Goal: Browse casually: Explore the website without a specific task or goal

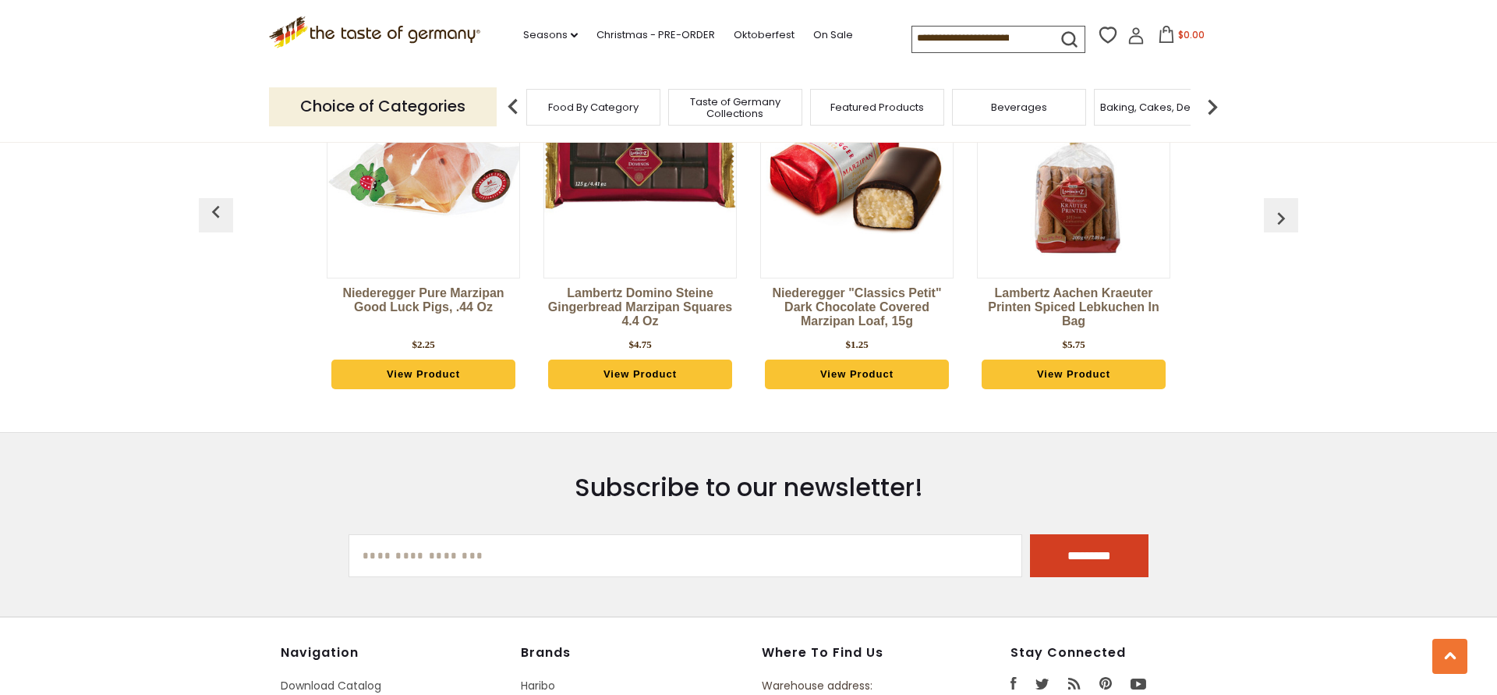
scroll to position [4164, 0]
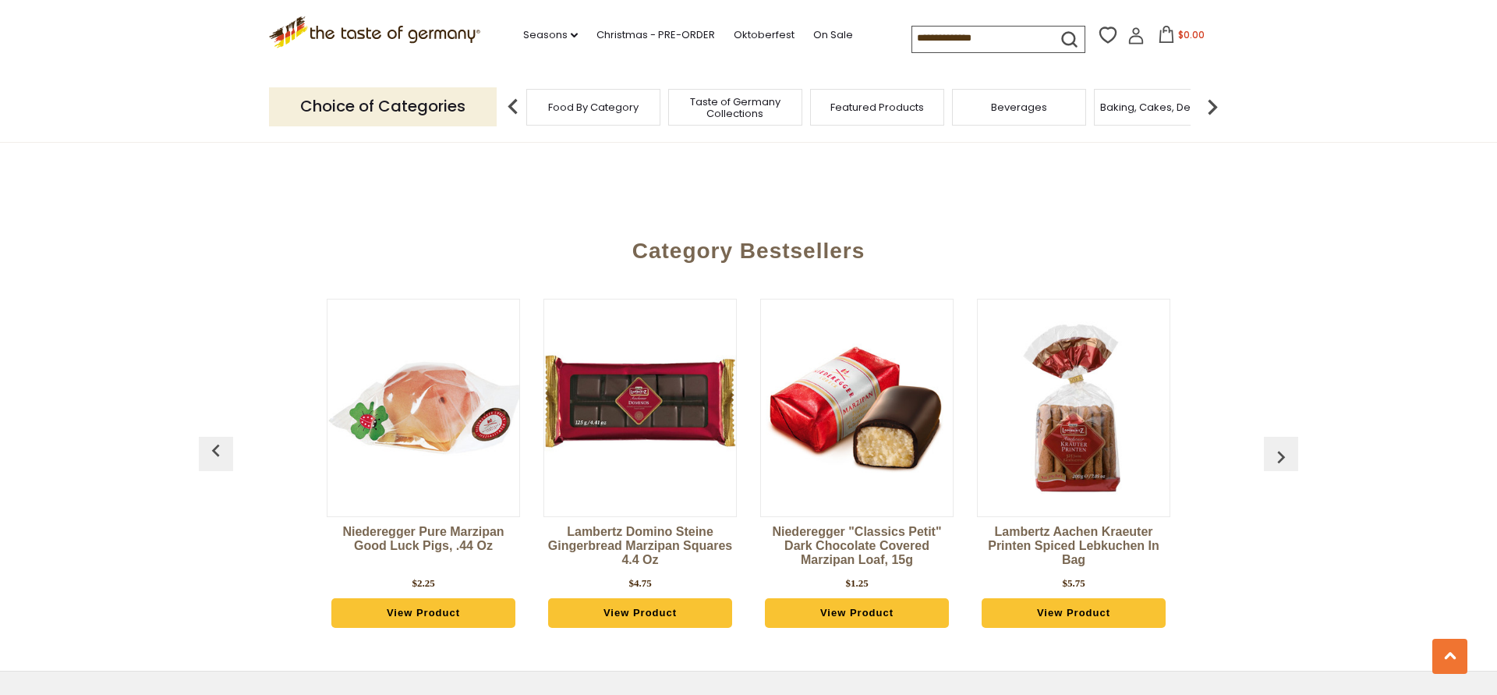
click at [1293, 444] on img "button" at bounding box center [1280, 456] width 25 height 25
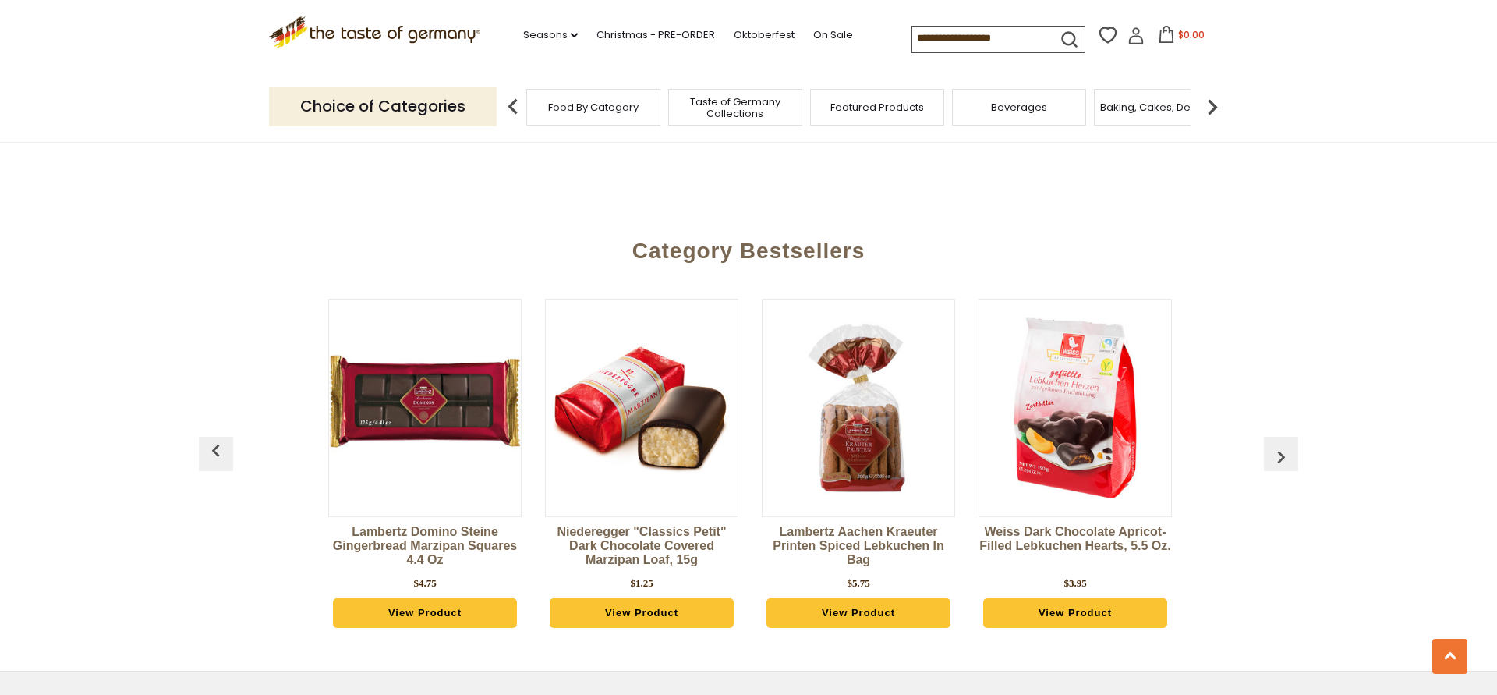
scroll to position [0, 217]
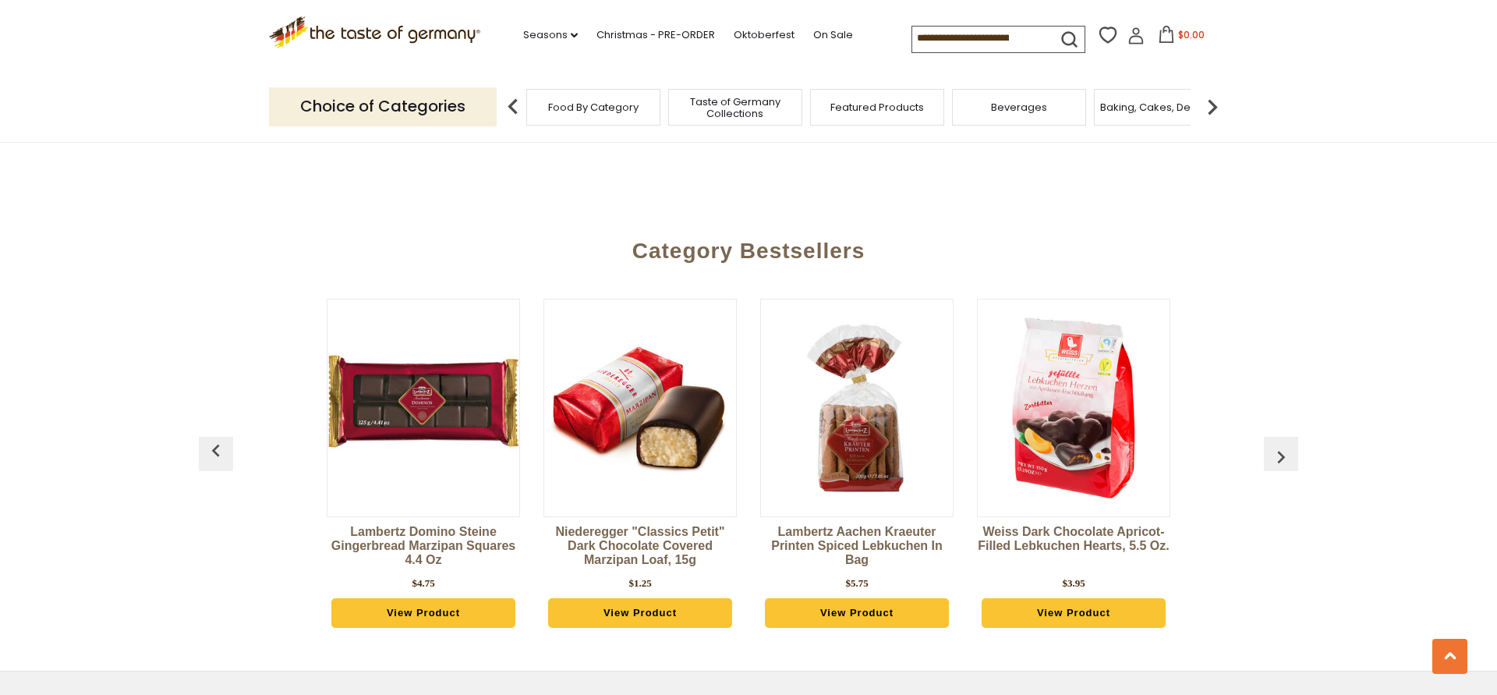
click at [1293, 444] on img "button" at bounding box center [1280, 456] width 25 height 25
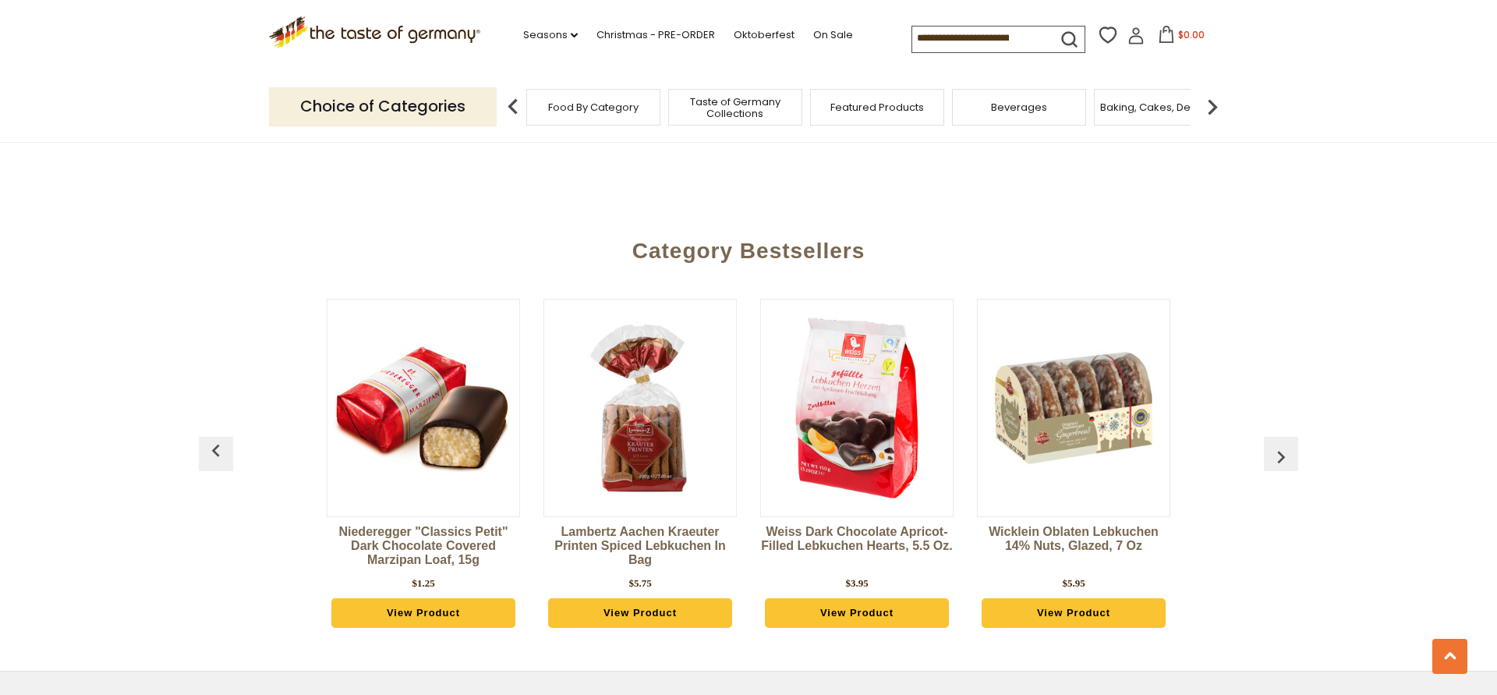
click at [1293, 444] on img "button" at bounding box center [1280, 456] width 25 height 25
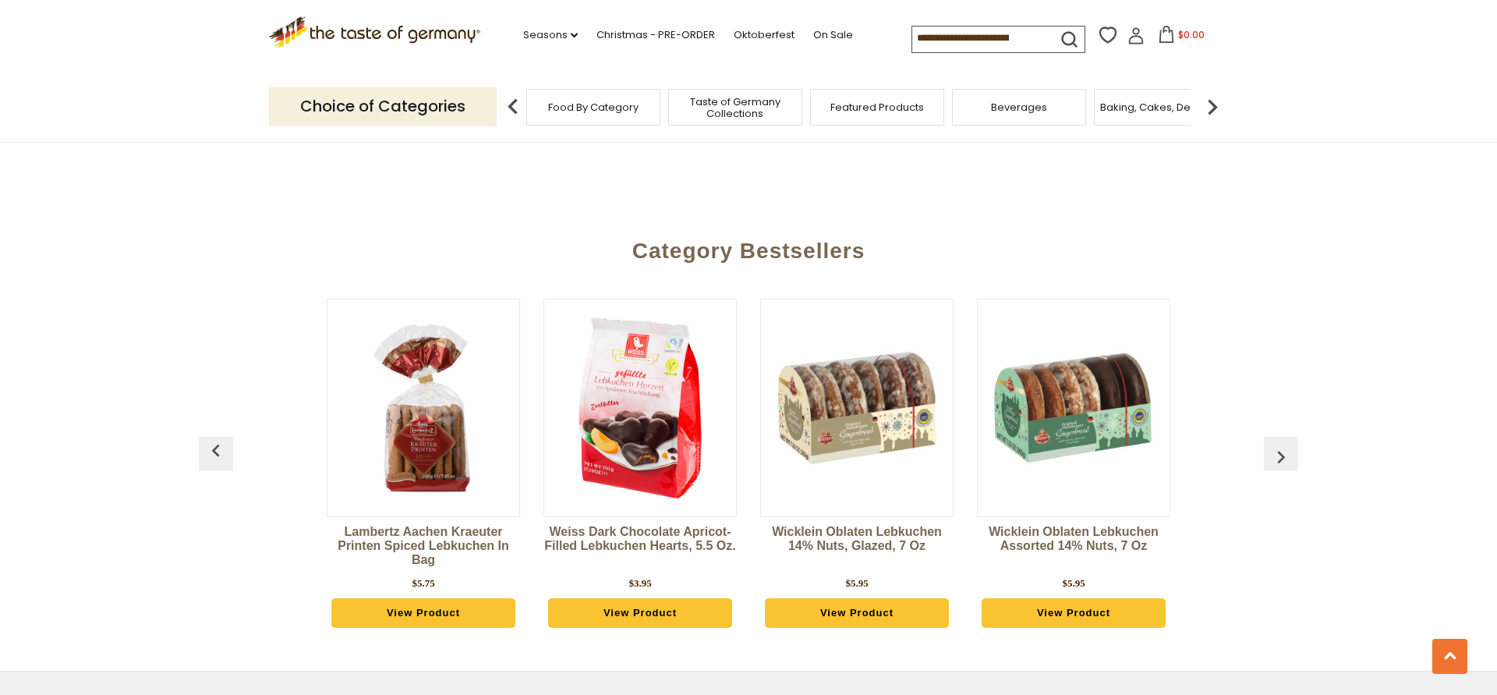
click at [1292, 444] on img "button" at bounding box center [1280, 456] width 25 height 25
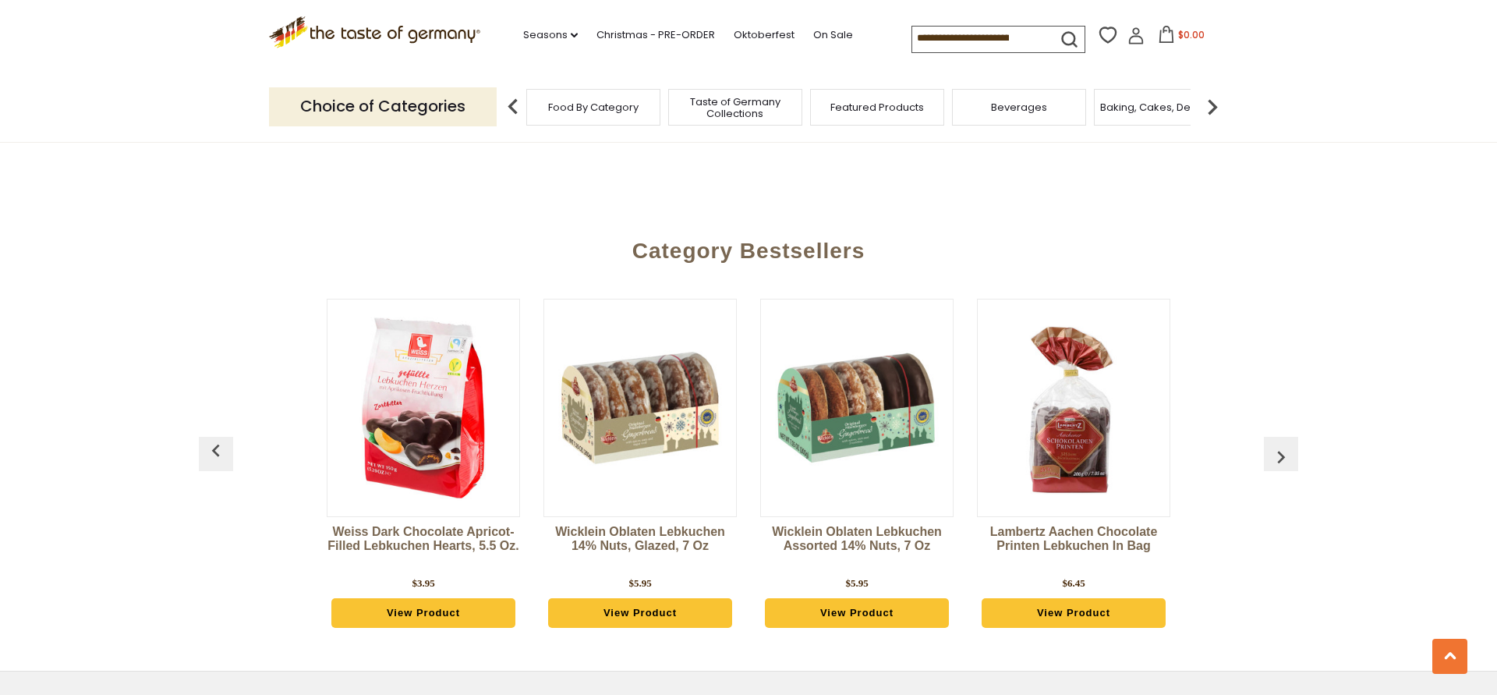
click at [1292, 444] on img "button" at bounding box center [1280, 456] width 25 height 25
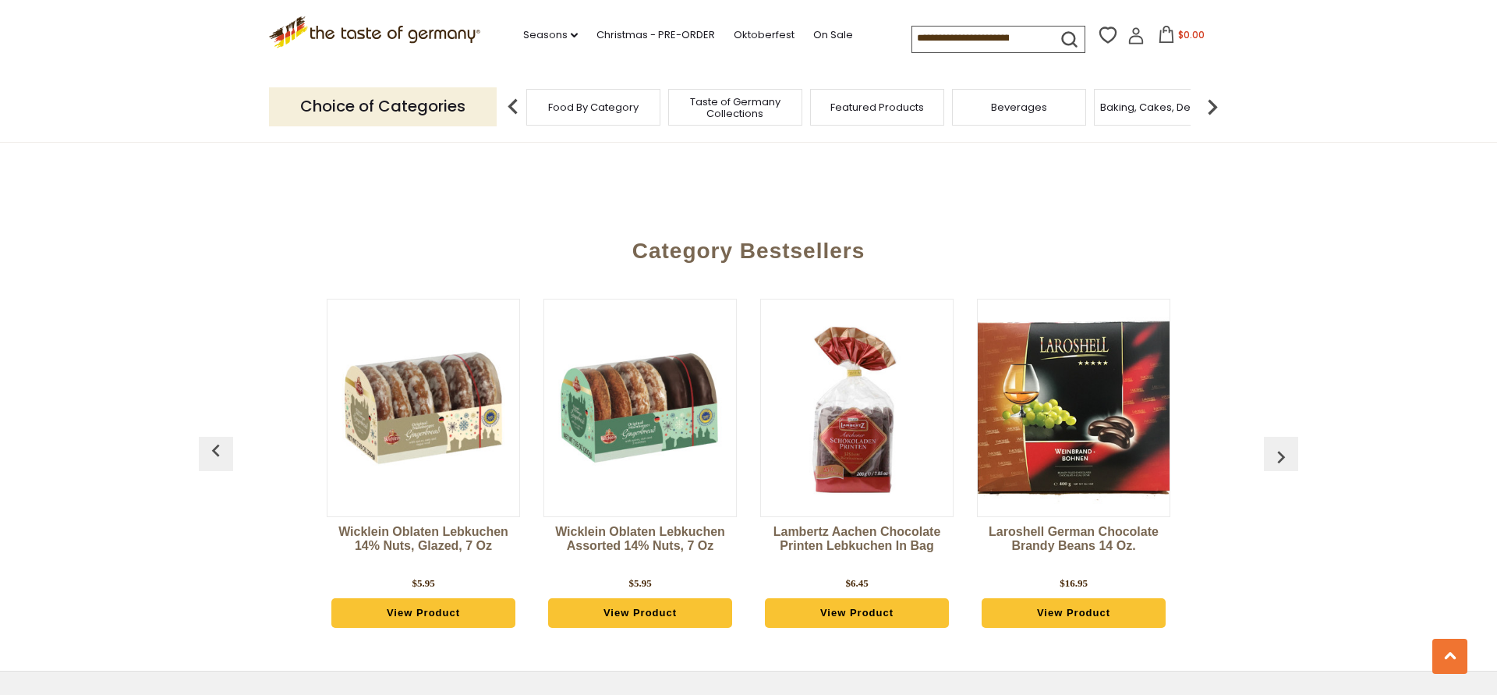
click at [1291, 444] on img "button" at bounding box center [1280, 456] width 25 height 25
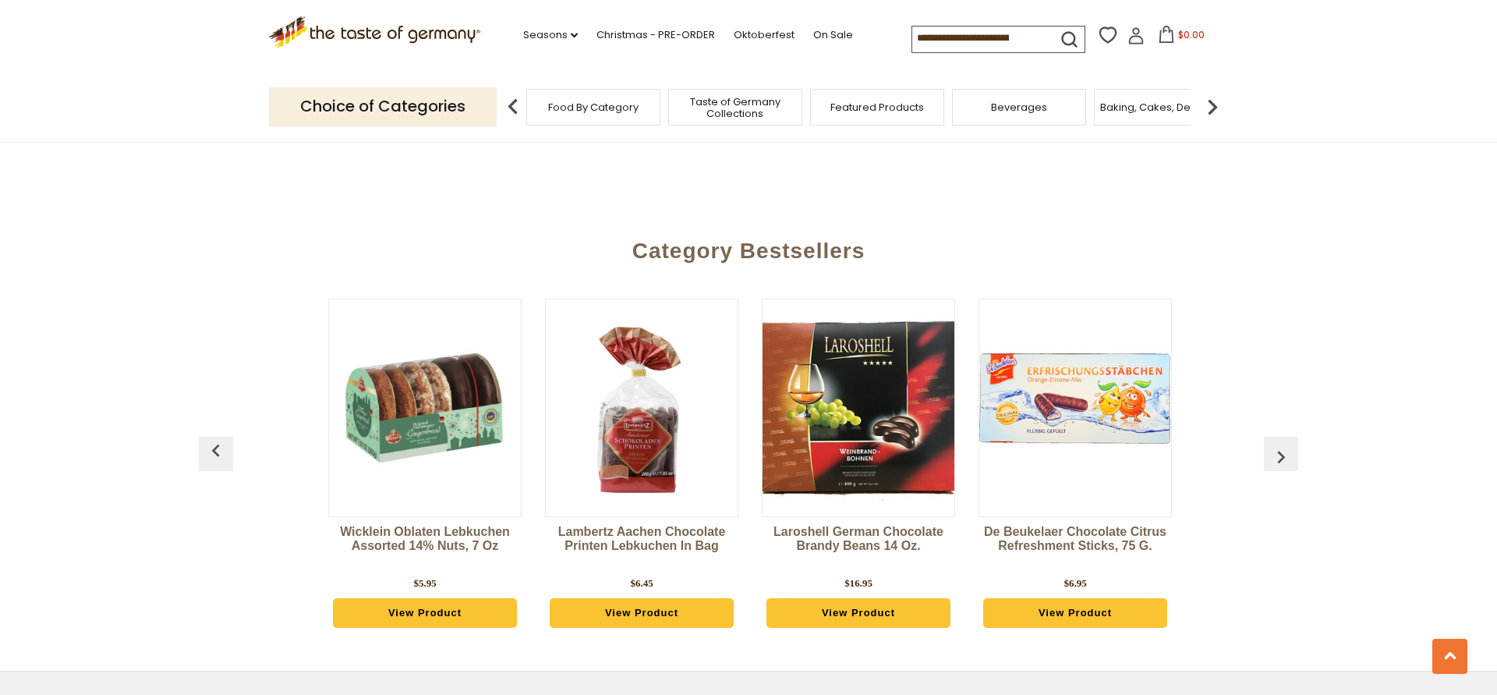
scroll to position [0, 1300]
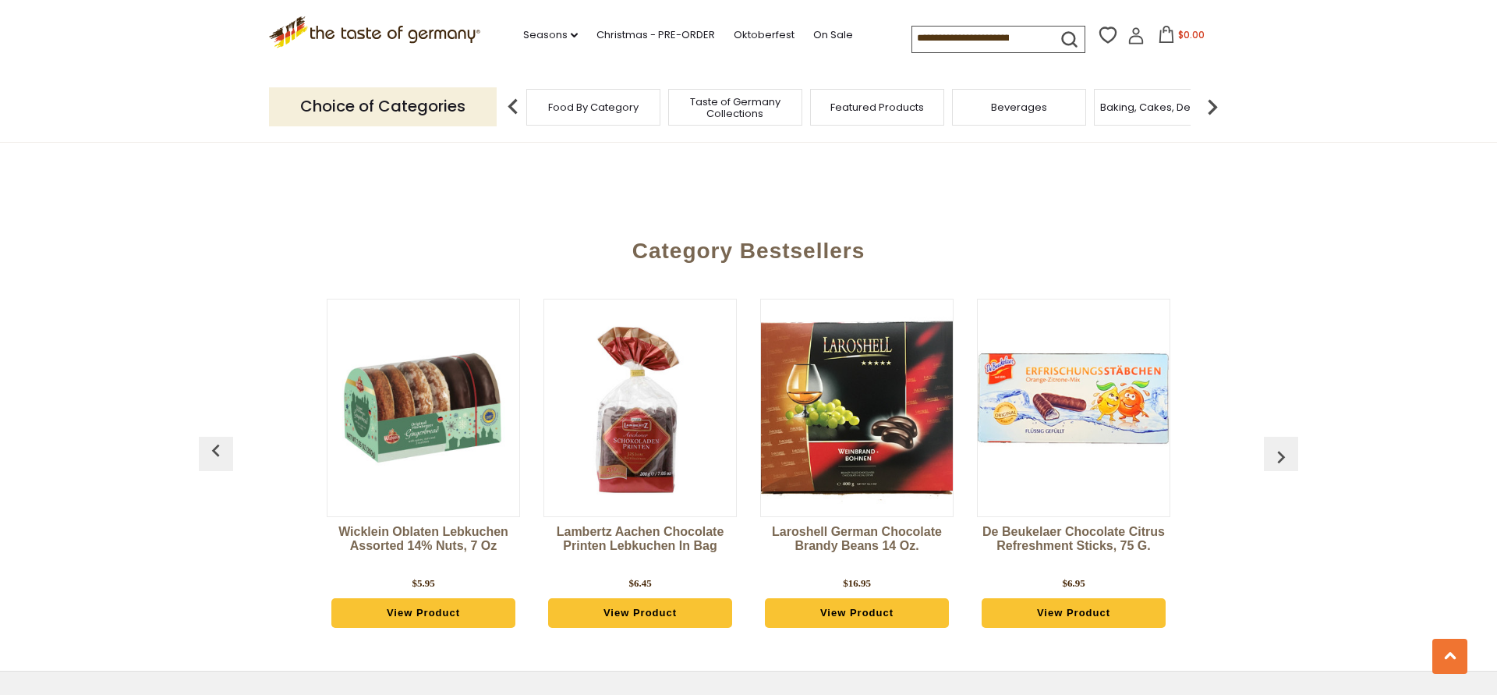
click at [1271, 444] on img "button" at bounding box center [1280, 456] width 25 height 25
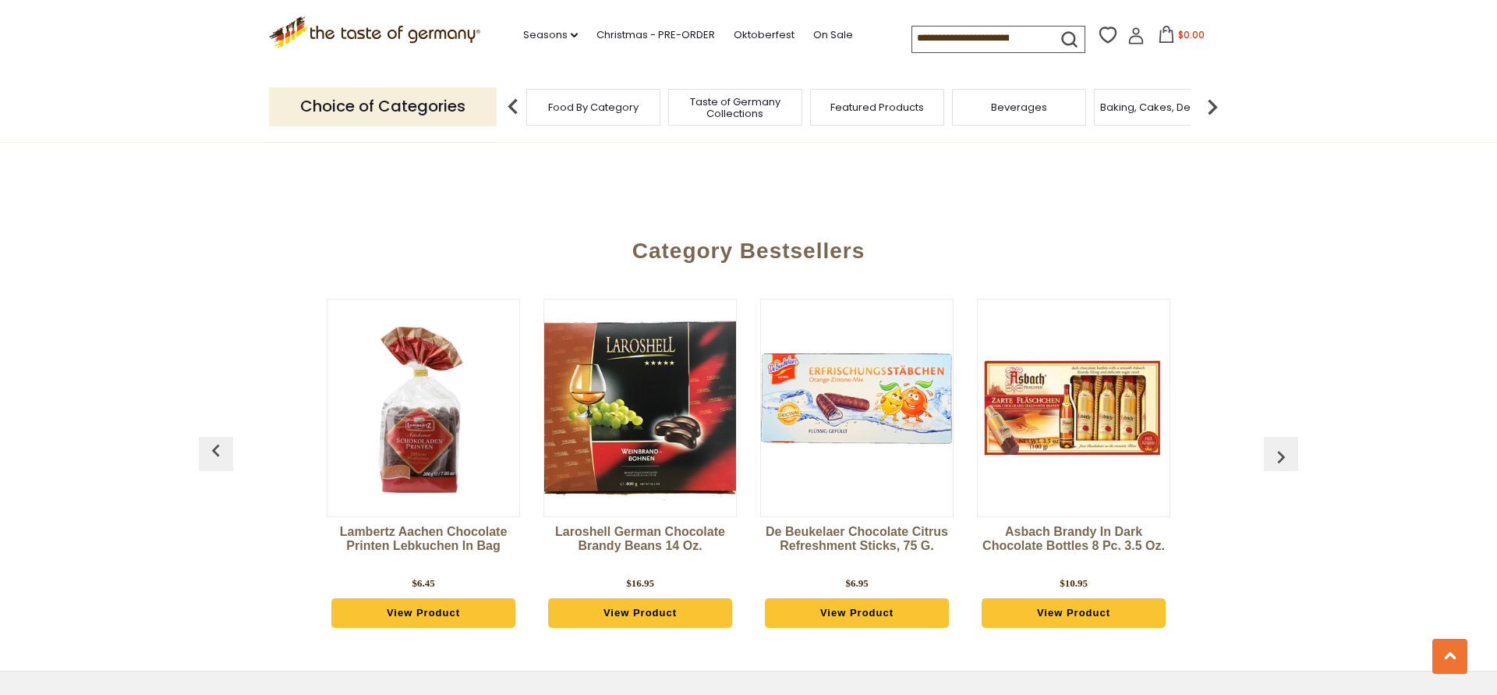
click at [1271, 444] on img "button" at bounding box center [1280, 456] width 25 height 25
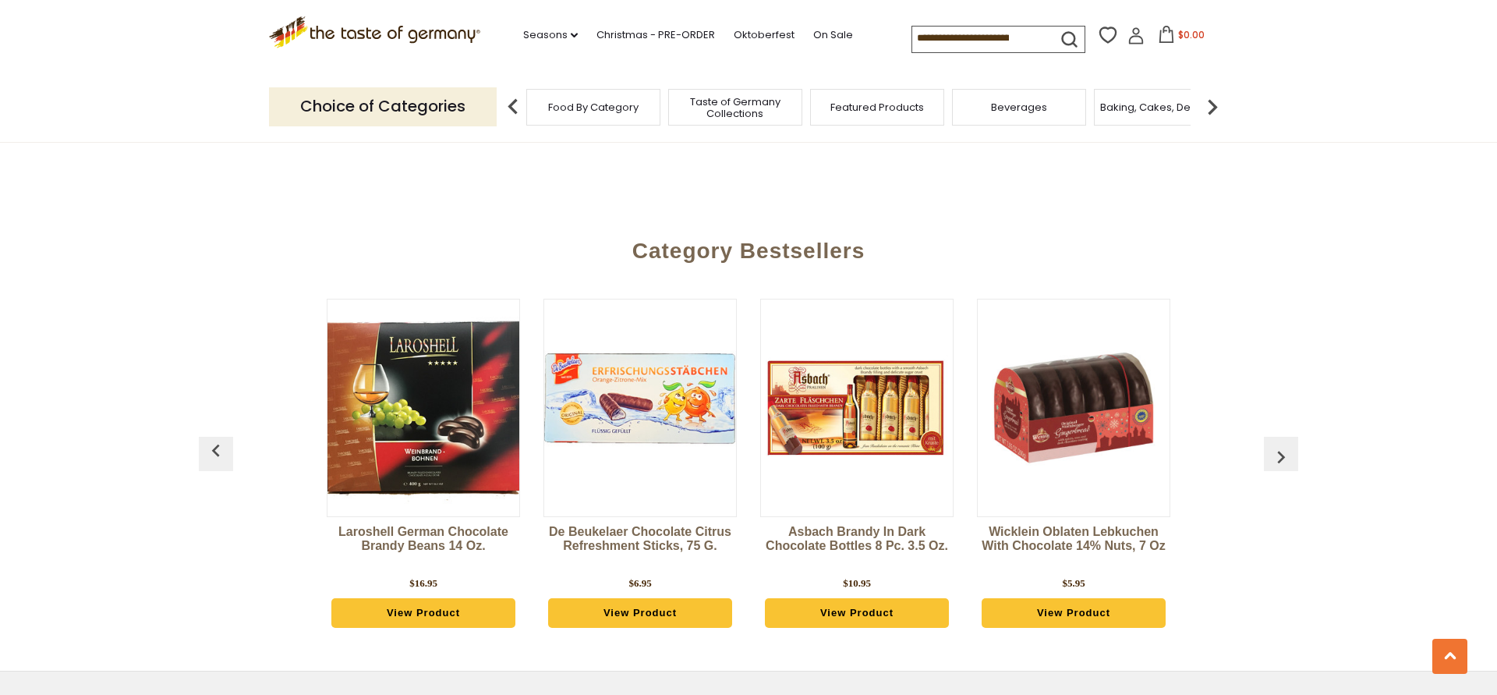
click at [1271, 444] on img "button" at bounding box center [1280, 456] width 25 height 25
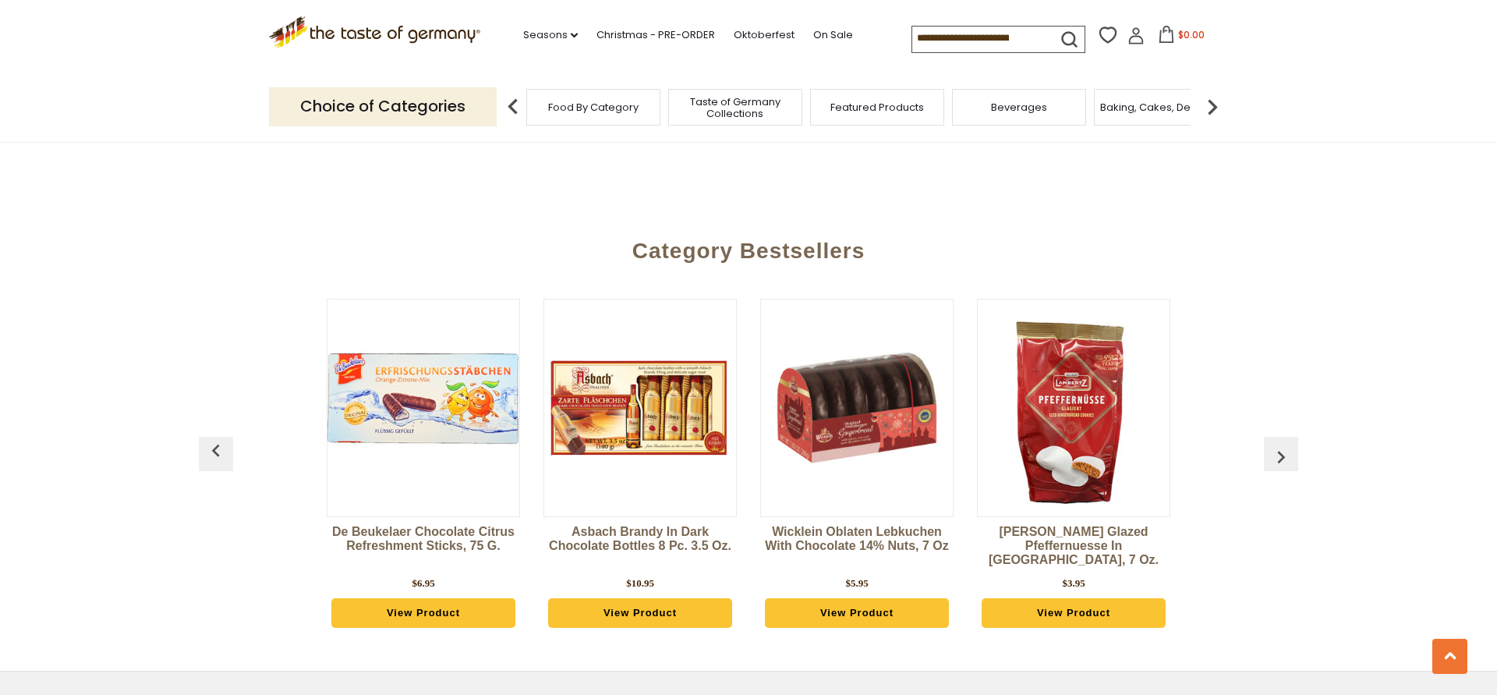
click at [1271, 444] on img "button" at bounding box center [1280, 456] width 25 height 25
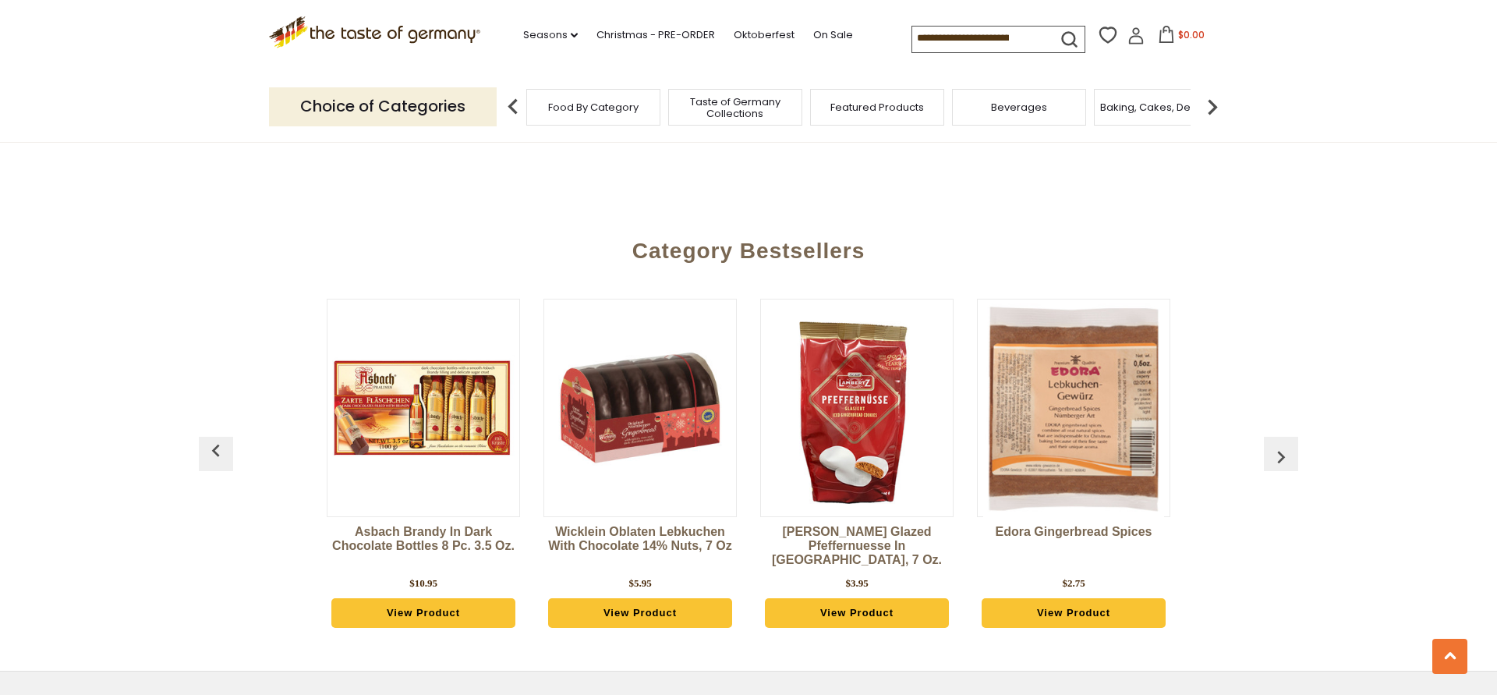
click at [1271, 444] on img "button" at bounding box center [1280, 456] width 25 height 25
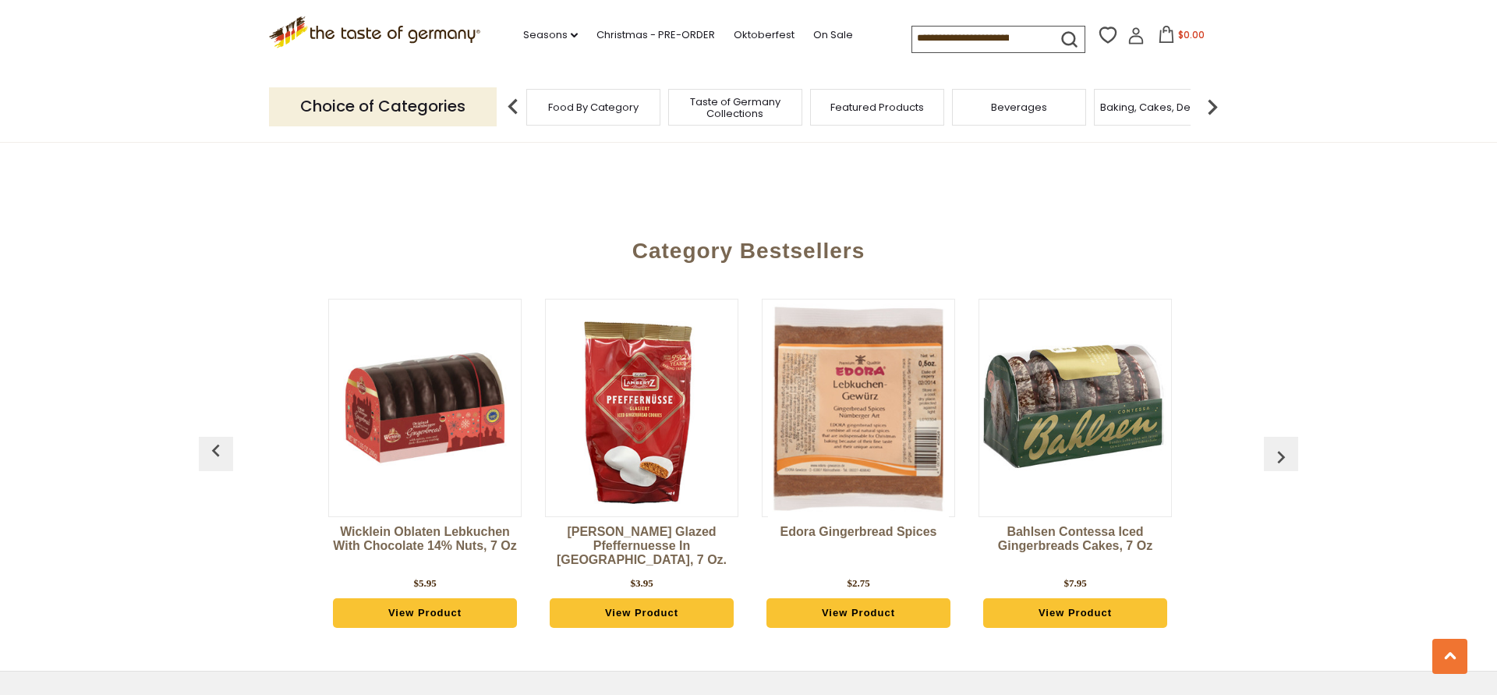
scroll to position [0, 2384]
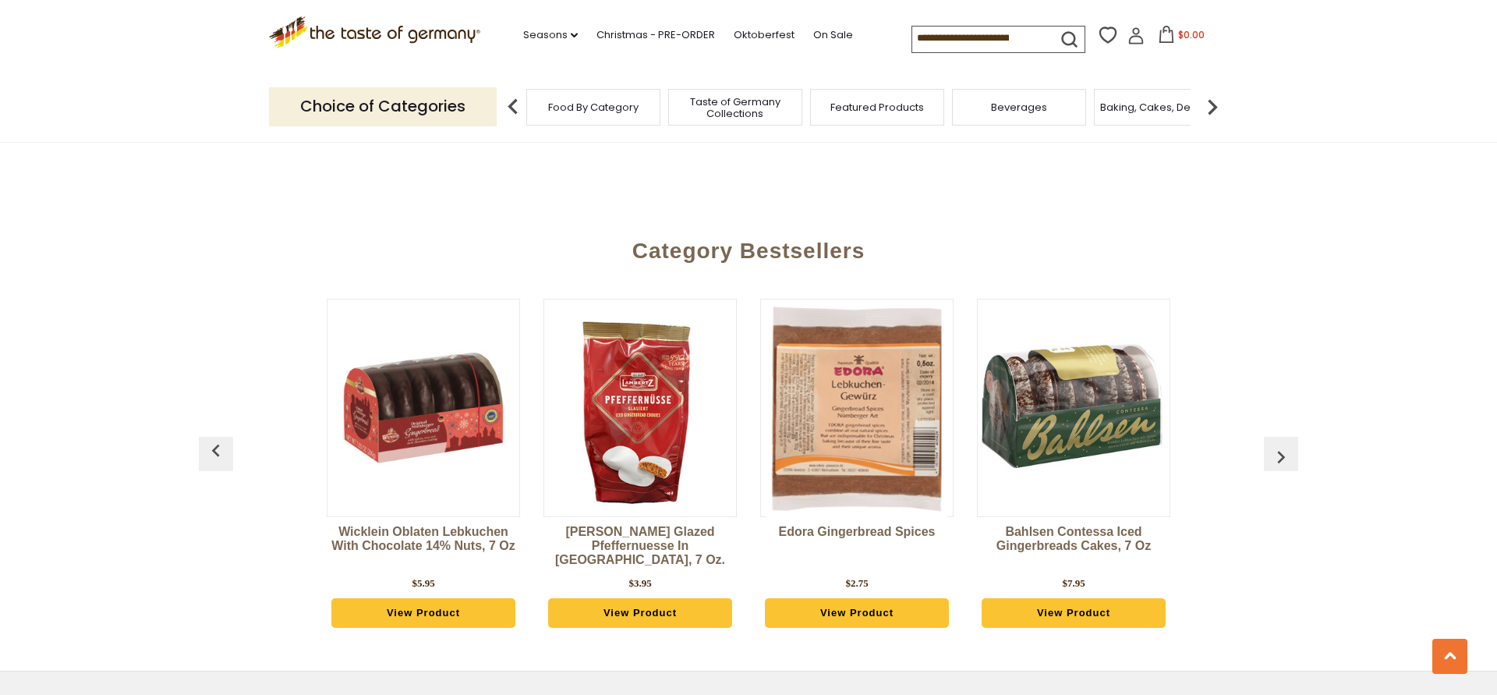
click at [1271, 444] on img "button" at bounding box center [1280, 456] width 25 height 25
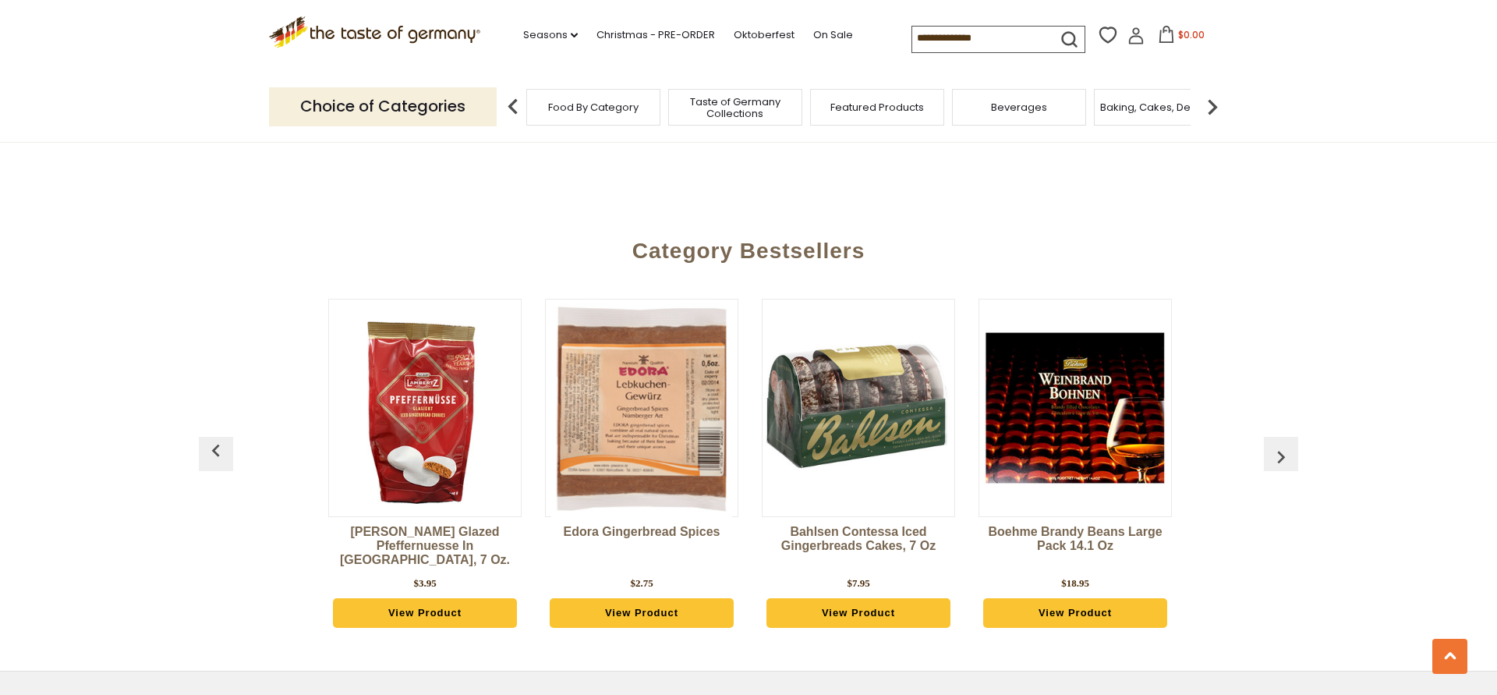
scroll to position [0, 2601]
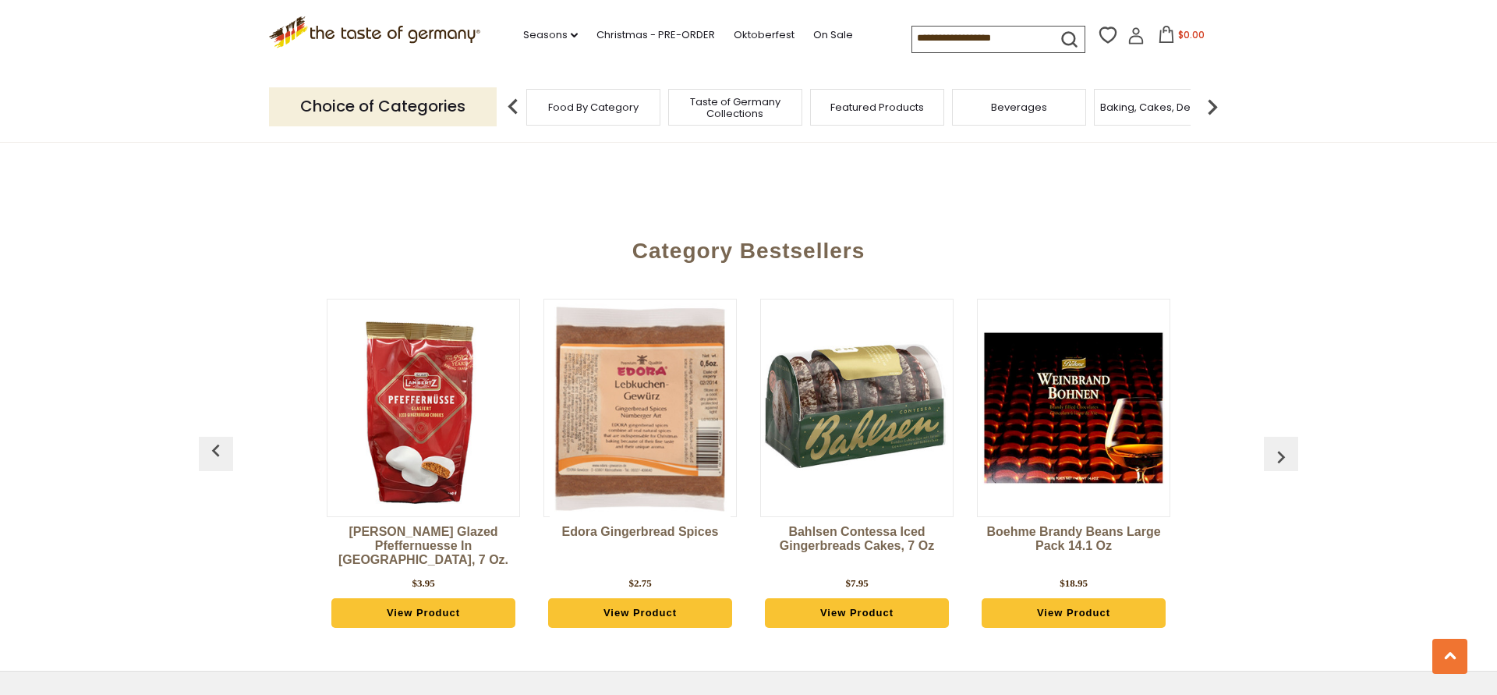
click at [1271, 444] on img "button" at bounding box center [1280, 456] width 25 height 25
